Goal: Task Accomplishment & Management: Complete application form

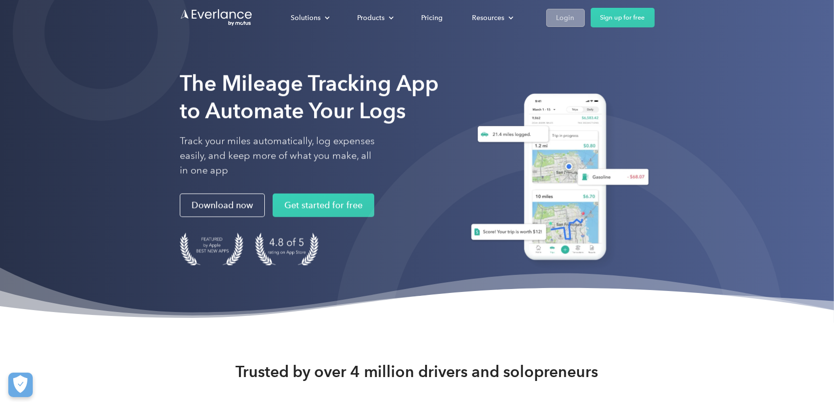
click at [570, 20] on div "Login" at bounding box center [565, 18] width 18 height 12
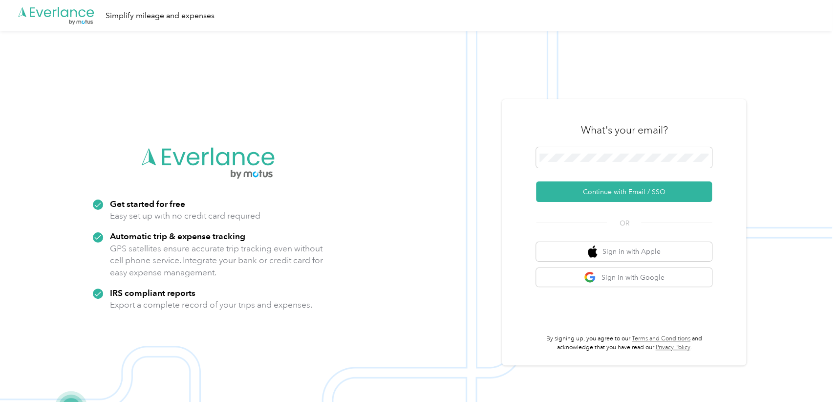
click at [597, 188] on button "Continue with Email / SSO" at bounding box center [624, 191] width 176 height 21
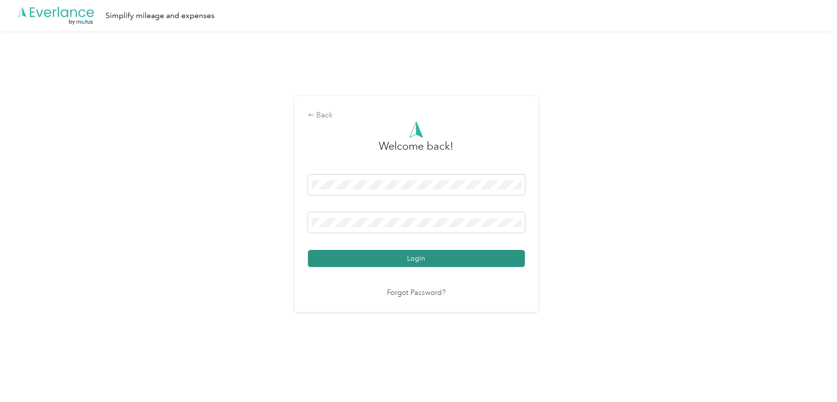
click at [390, 260] on button "Login" at bounding box center [416, 258] width 217 height 17
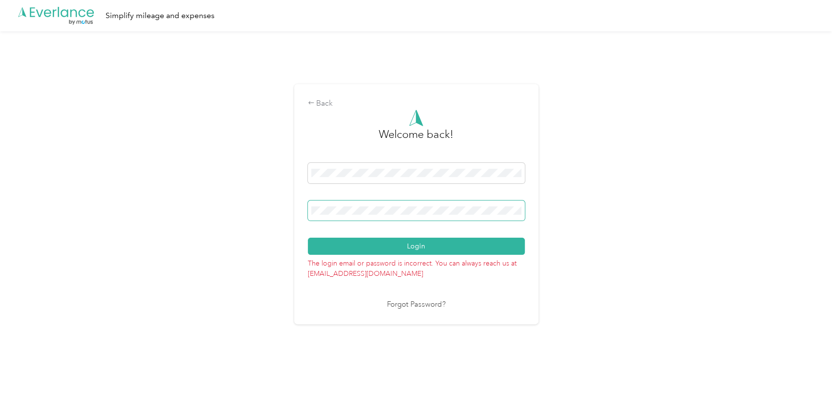
click at [308, 237] on button "Login" at bounding box center [416, 245] width 217 height 17
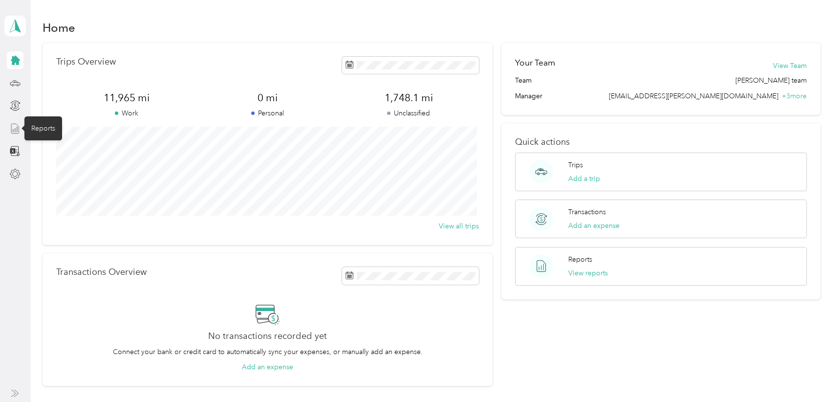
click at [15, 127] on icon at bounding box center [15, 128] width 11 height 11
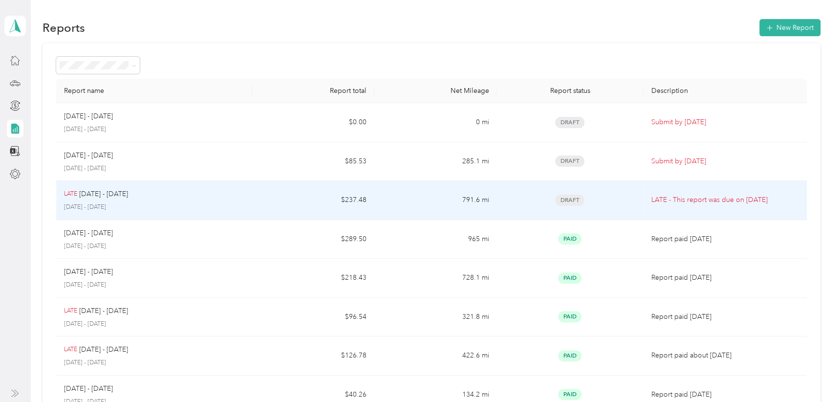
click at [146, 196] on div "LATE Sep 1 - 15, 2025" at bounding box center [154, 194] width 180 height 11
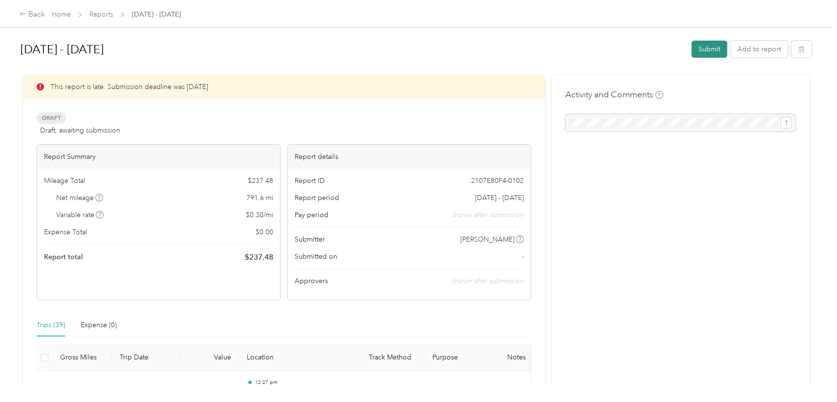
click at [705, 51] on button "Submit" at bounding box center [709, 49] width 36 height 17
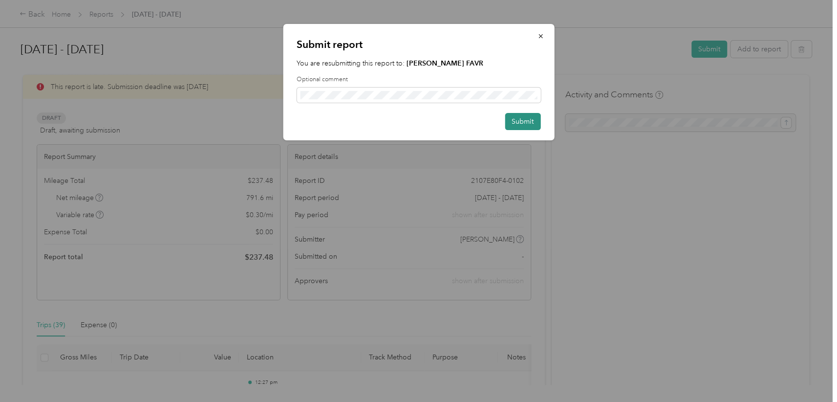
click at [524, 123] on button "Submit" at bounding box center [523, 121] width 36 height 17
